Goal: Browse casually: Explore the website without a specific task or goal

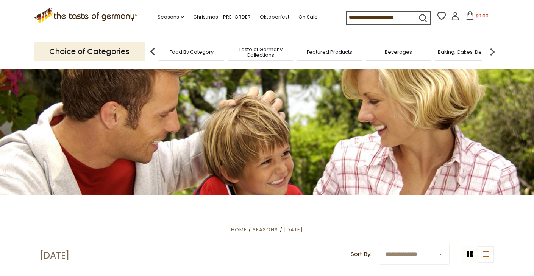
scroll to position [4, 0]
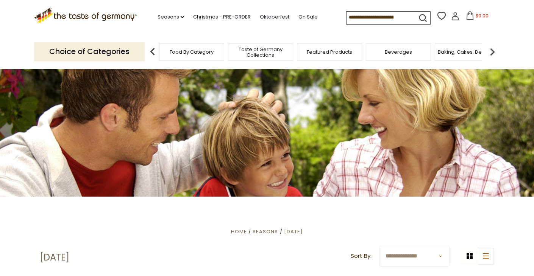
click at [196, 49] on span "Food By Category" at bounding box center [192, 52] width 44 height 6
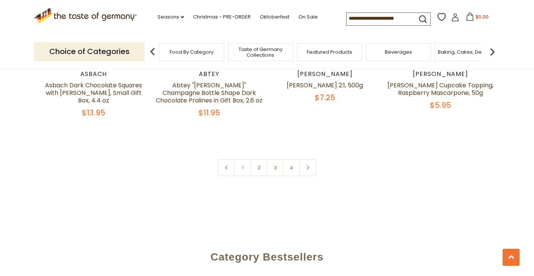
scroll to position [1692, 0]
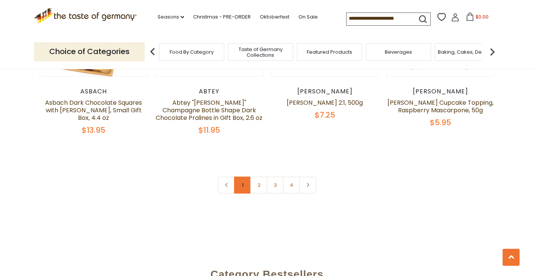
click at [243, 177] on link "1" at bounding box center [242, 185] width 17 height 17
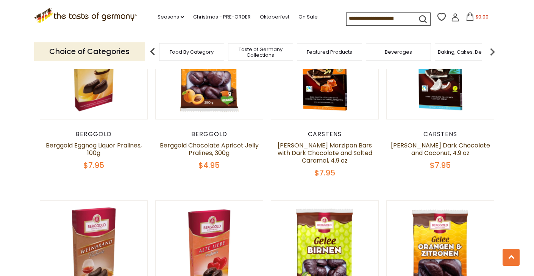
scroll to position [116, 0]
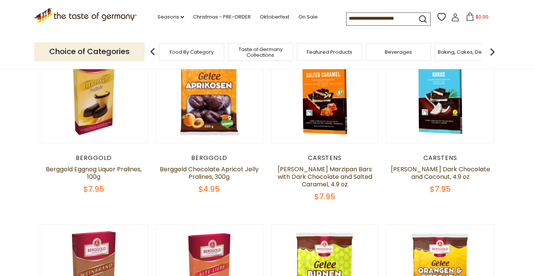
click at [153, 49] on img at bounding box center [152, 51] width 15 height 15
click at [151, 49] on img at bounding box center [152, 51] width 15 height 15
click at [184, 52] on span "Food By Category" at bounding box center [192, 52] width 44 height 6
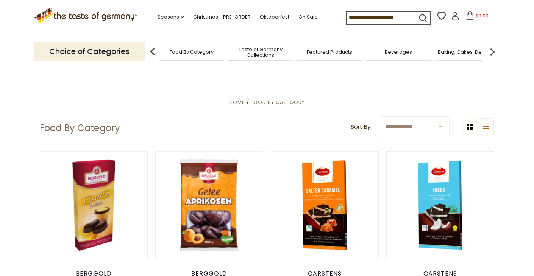
click at [185, 50] on span "Food By Category" at bounding box center [192, 52] width 44 height 6
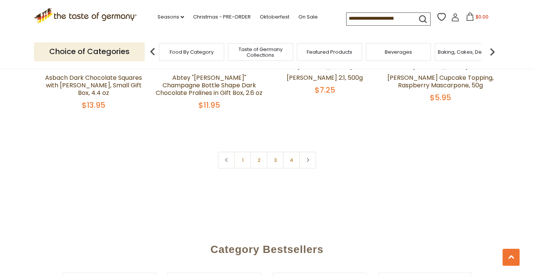
scroll to position [1712, 0]
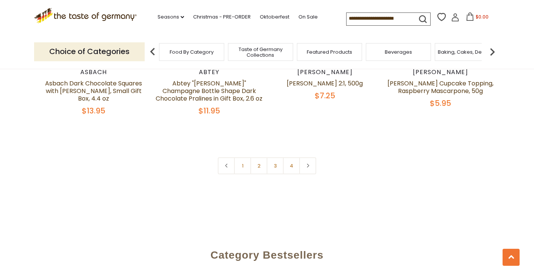
click at [258, 157] on link "2" at bounding box center [258, 165] width 17 height 17
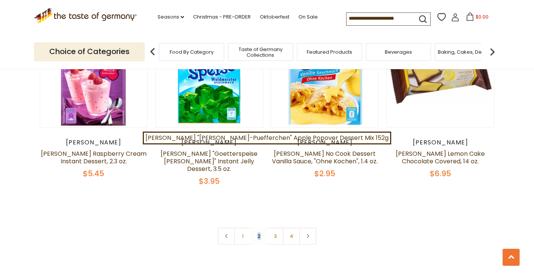
scroll to position [1707, 0]
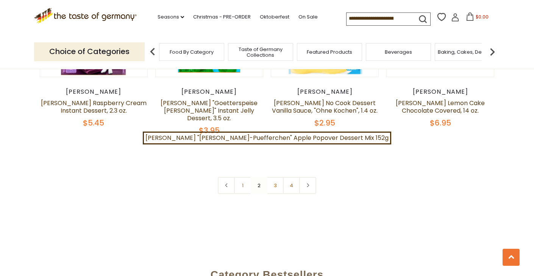
drag, startPoint x: 274, startPoint y: 139, endPoint x: 282, endPoint y: 134, distance: 8.7
click at [275, 177] on link "3" at bounding box center [274, 185] width 17 height 17
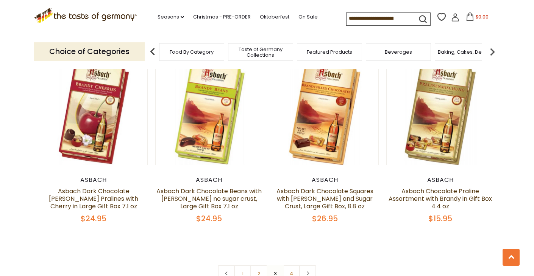
scroll to position [1615, 0]
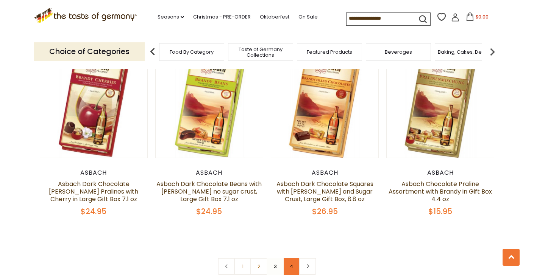
click at [291, 258] on link "4" at bounding box center [291, 266] width 17 height 17
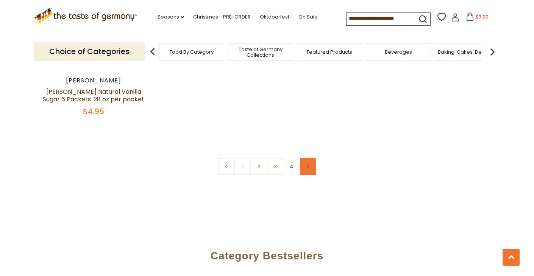
scroll to position [1138, 0]
click at [305, 162] on link at bounding box center [307, 165] width 17 height 17
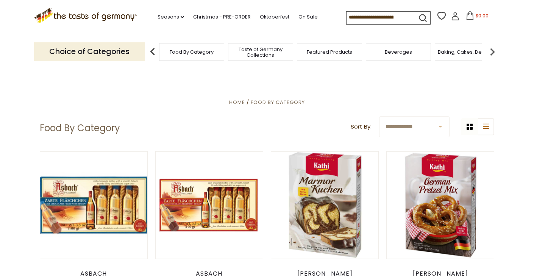
click at [264, 48] on span "Taste of Germany Collections" at bounding box center [260, 52] width 61 height 11
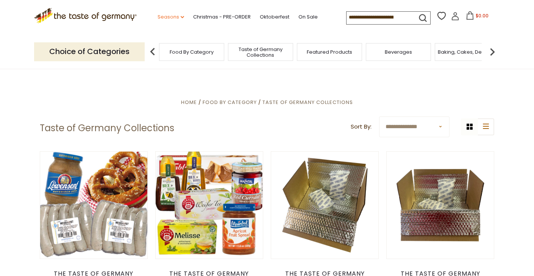
click at [180, 16] on icon at bounding box center [181, 17] width 3 height 2
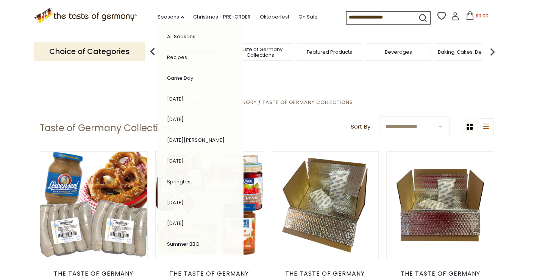
click at [167, 35] on link "All Seasons" at bounding box center [181, 36] width 28 height 7
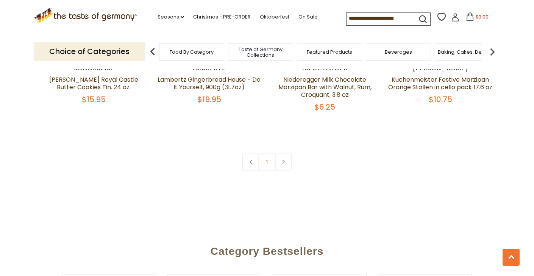
scroll to position [583, 0]
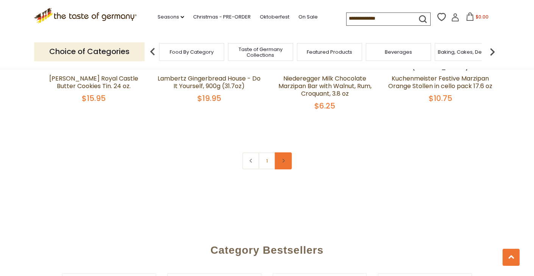
click at [281, 159] on icon at bounding box center [283, 161] width 5 height 4
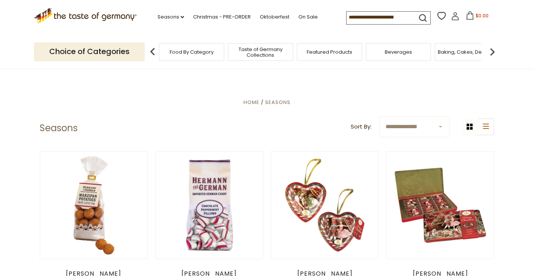
click at [191, 50] on span "Food By Category" at bounding box center [192, 52] width 44 height 6
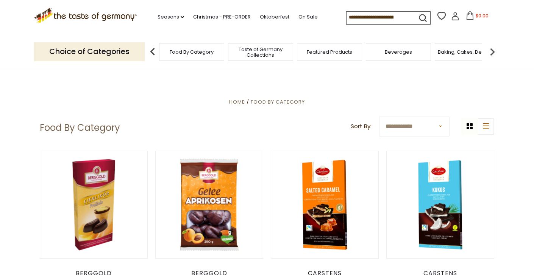
scroll to position [1, 0]
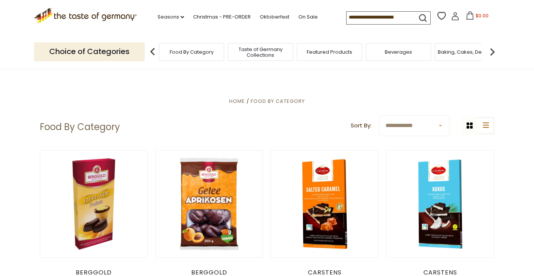
click at [193, 49] on span "Food By Category" at bounding box center [192, 52] width 44 height 6
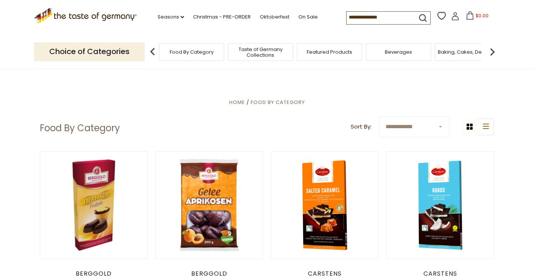
click at [151, 47] on img at bounding box center [152, 51] width 15 height 15
click at [152, 50] on img at bounding box center [152, 51] width 15 height 15
click at [76, 50] on p "Choice of Categories" at bounding box center [89, 51] width 110 height 19
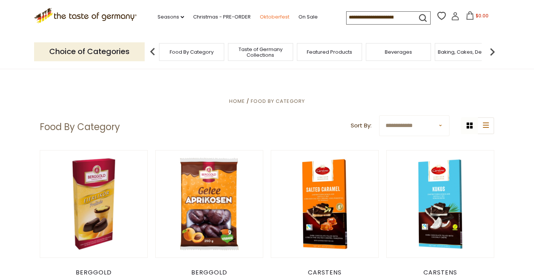
scroll to position [0, 0]
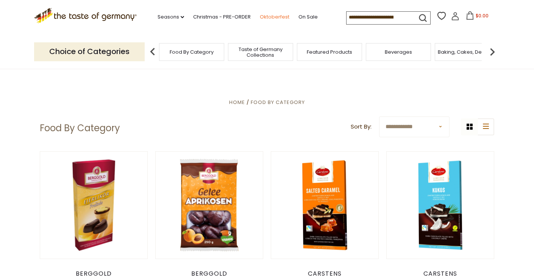
click at [260, 19] on link "Oktoberfest" at bounding box center [275, 17] width 30 height 8
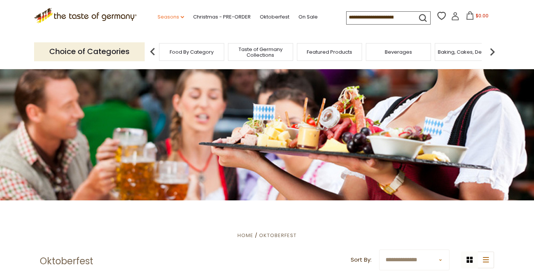
click at [180, 16] on icon "dropdown_arrow" at bounding box center [181, 17] width 3 height 3
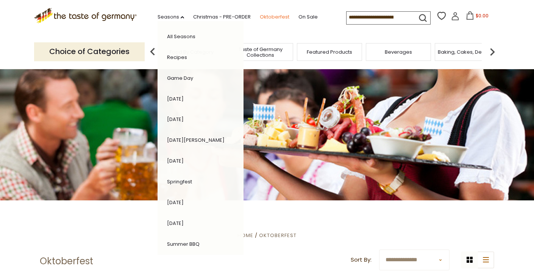
click at [260, 15] on link "Oktoberfest" at bounding box center [275, 17] width 30 height 8
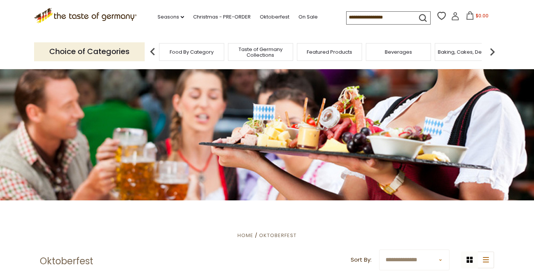
click at [492, 50] on img at bounding box center [491, 51] width 15 height 15
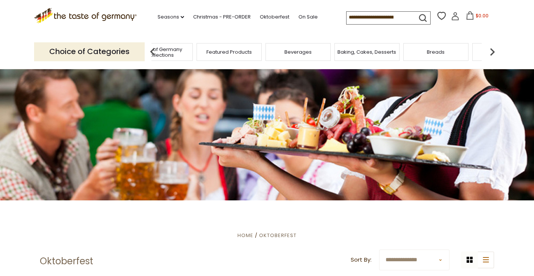
click at [493, 50] on img at bounding box center [491, 51] width 15 height 15
click at [443, 51] on span "Cookies" at bounding box center [441, 52] width 20 height 6
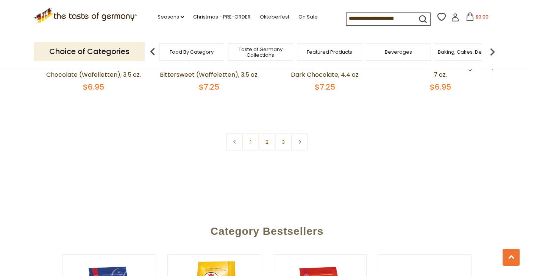
scroll to position [1844, 0]
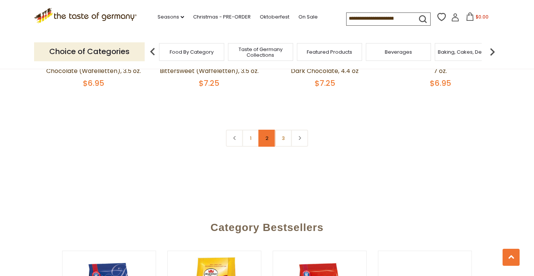
click at [265, 134] on link "2" at bounding box center [266, 138] width 17 height 17
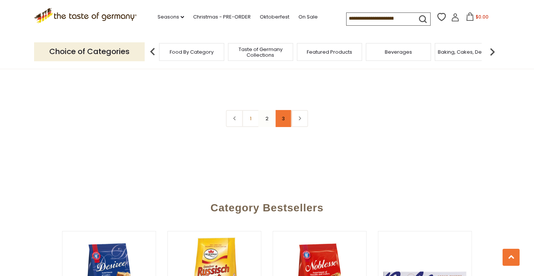
scroll to position [1839, 0]
click at [283, 118] on link "3" at bounding box center [283, 118] width 17 height 17
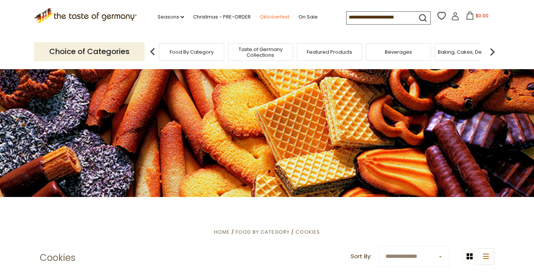
scroll to position [5, 0]
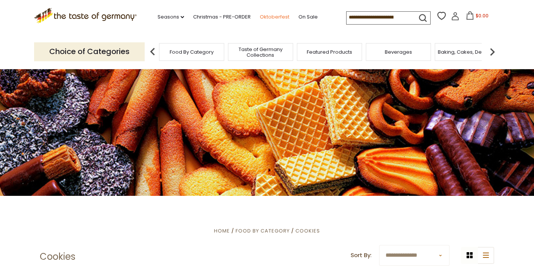
click at [260, 16] on link "Oktoberfest" at bounding box center [275, 17] width 30 height 8
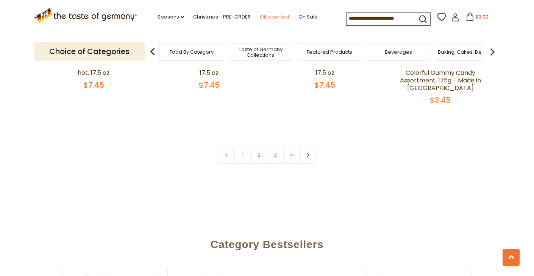
scroll to position [1905, 0]
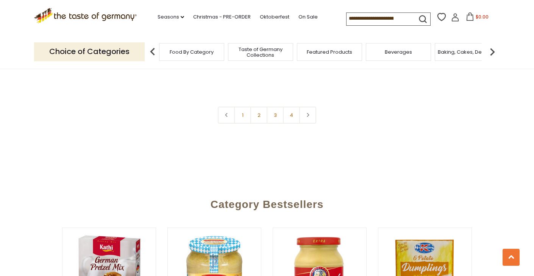
click at [258, 107] on link "2" at bounding box center [258, 115] width 17 height 17
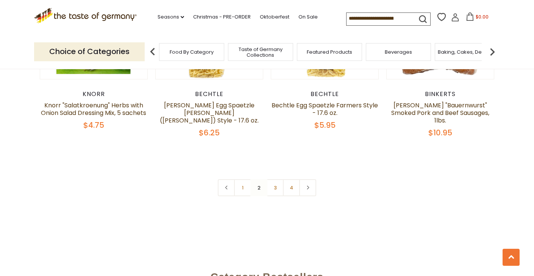
scroll to position [1824, 0]
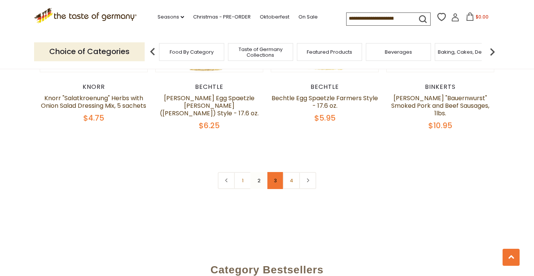
click at [276, 174] on link "3" at bounding box center [274, 180] width 17 height 17
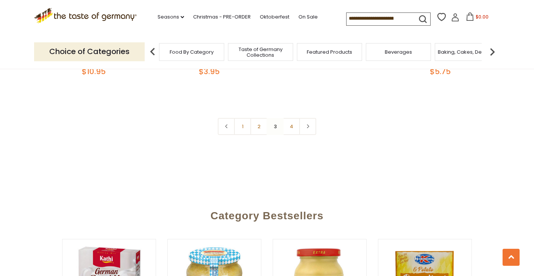
scroll to position [1838, 0]
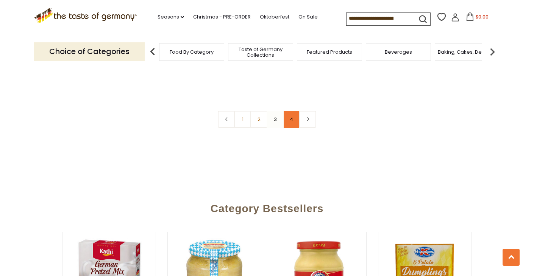
click at [292, 118] on link "4" at bounding box center [291, 119] width 17 height 17
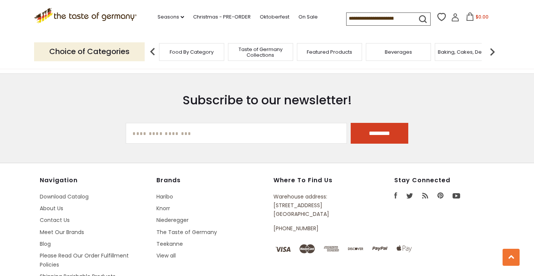
scroll to position [713, 0]
